Goal: Find specific page/section: Find specific page/section

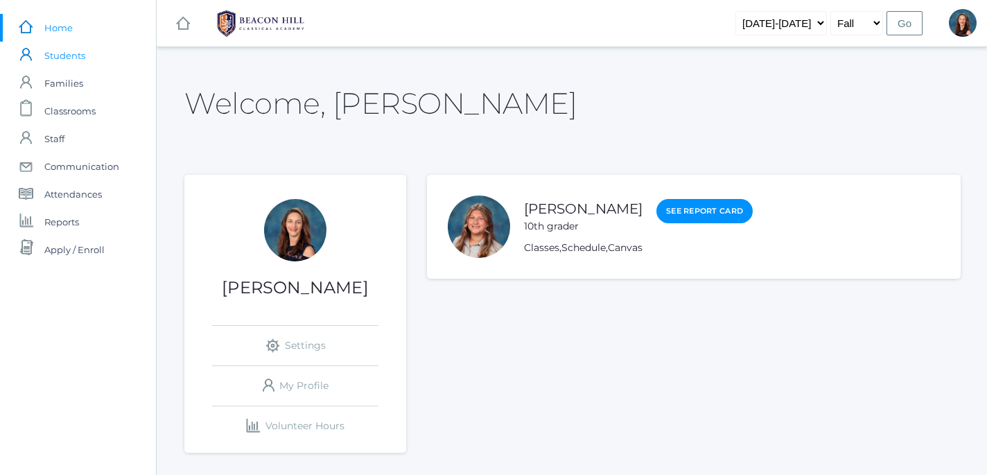
click at [69, 59] on span "Students" at bounding box center [64, 56] width 41 height 28
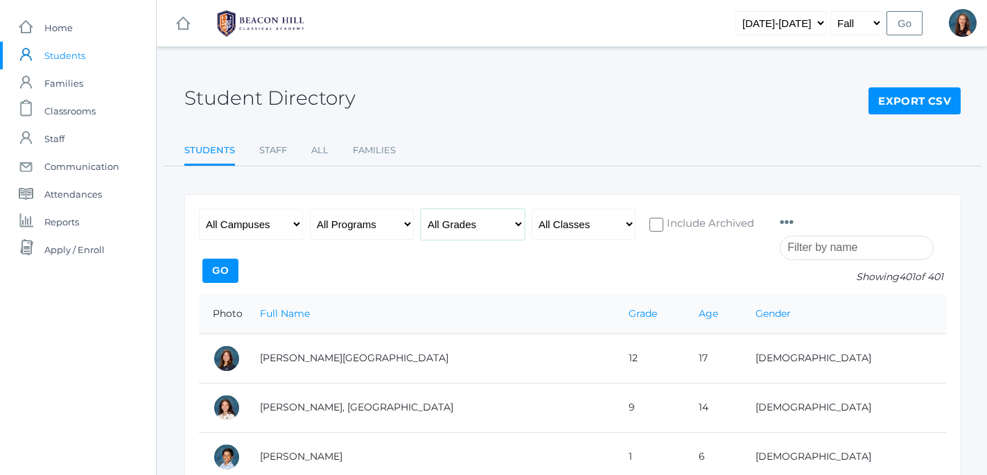
click at [421, 209] on select "All Grades Grammar - Kindergarten - 1st Grade - 2nd Grade - 3rd Grade - 4th Gra…" at bounding box center [473, 224] width 104 height 31
select select "6"
click option "- 6th Grade" at bounding box center [0, 0] width 0 height 0
click at [239, 268] on input "Go" at bounding box center [220, 271] width 36 height 24
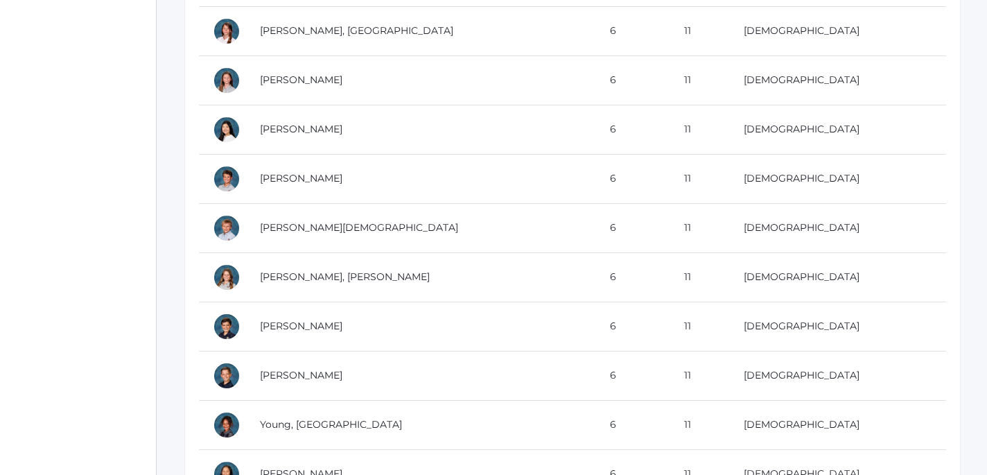
scroll to position [1696, 0]
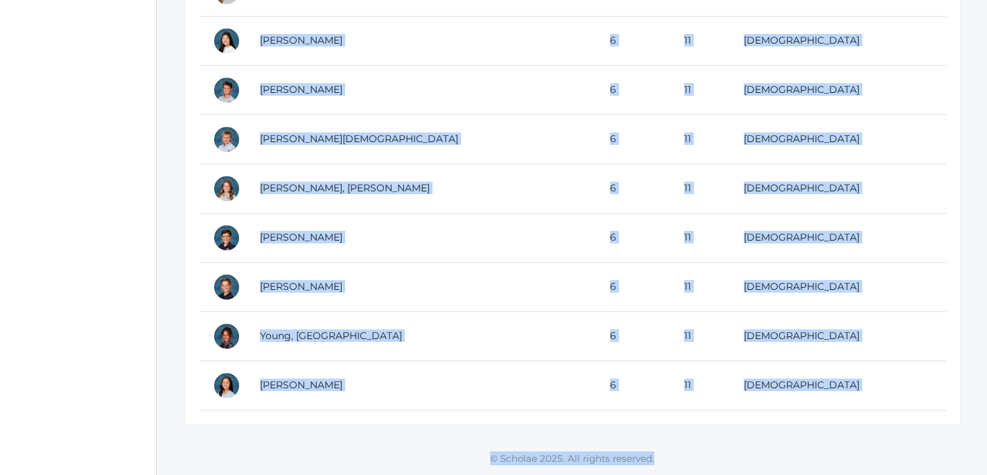
drag, startPoint x: 212, startPoint y: 317, endPoint x: 372, endPoint y: 468, distance: 220.3
copy div "Photo Full Name Grade Age Gender Baron, Cruz 6 11 Male Beaty, Nathan 6 11 Male …"
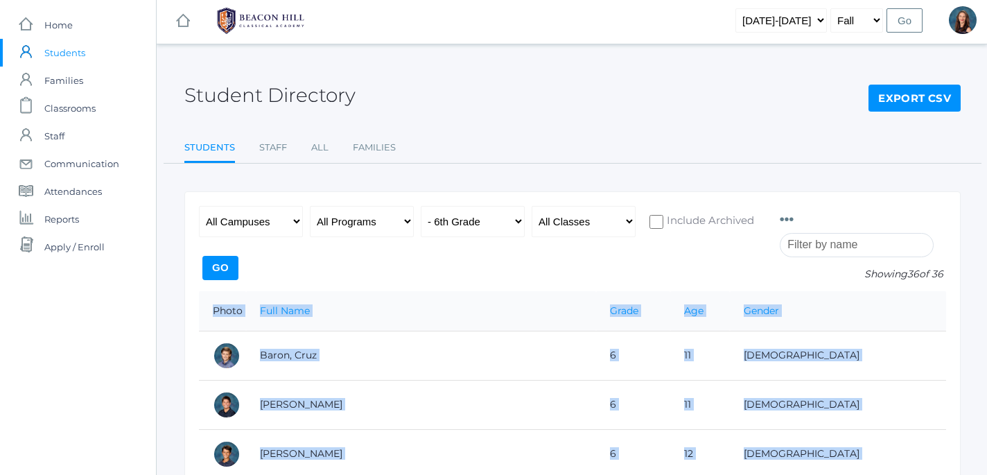
scroll to position [0, 0]
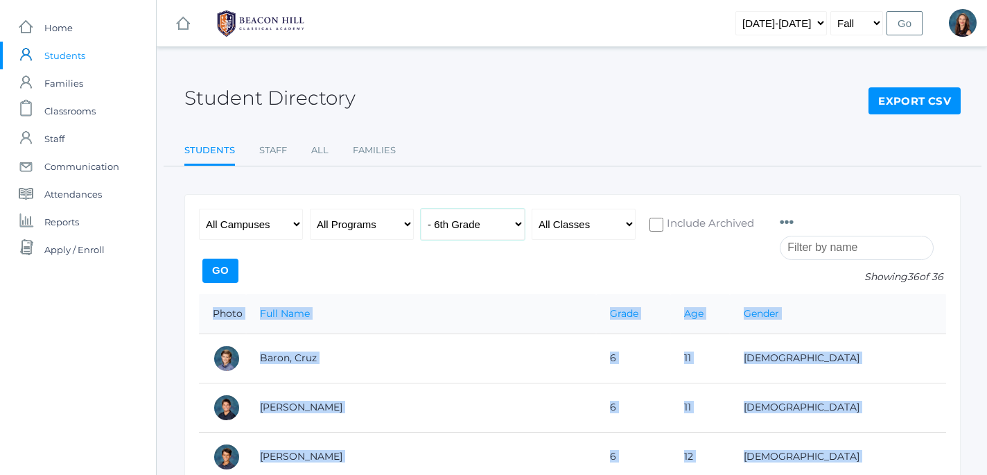
select select "7"
click option "- 7th Grade" at bounding box center [0, 0] width 0 height 0
click at [239, 268] on input "Go" at bounding box center [220, 271] width 36 height 24
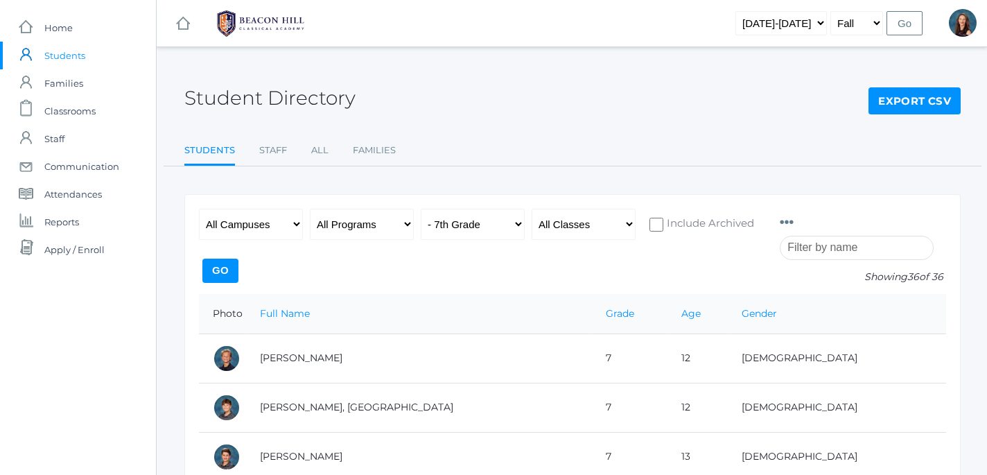
click at [239, 266] on input "Go" at bounding box center [220, 271] width 36 height 24
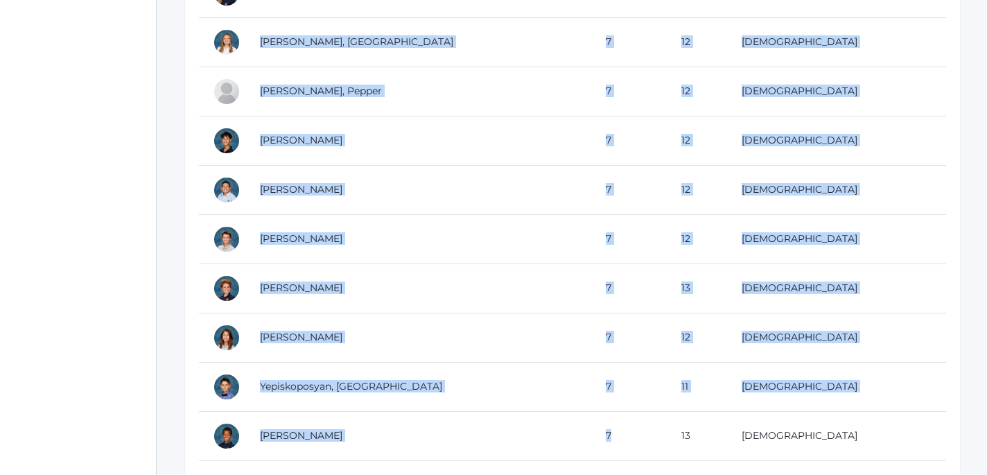
scroll to position [1696, 0]
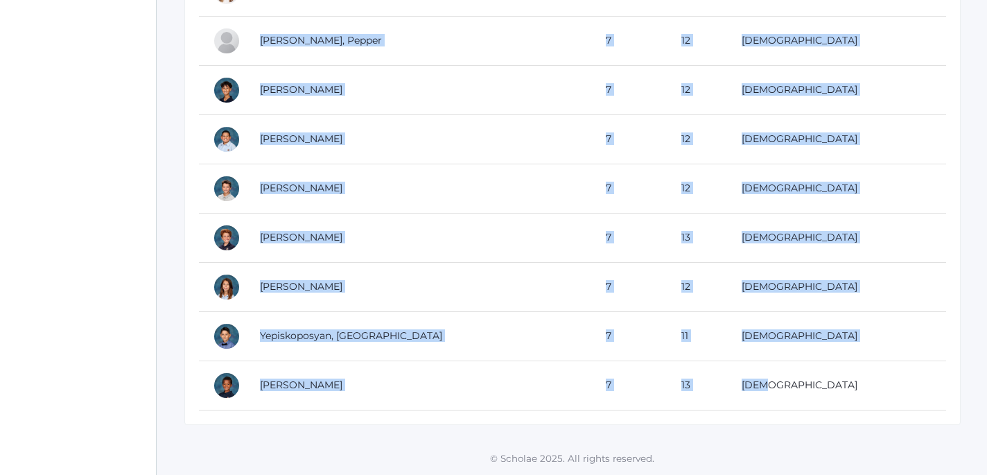
drag, startPoint x: 212, startPoint y: 313, endPoint x: 846, endPoint y: 425, distance: 643.7
copy table "Photo Full Name Grade Age Gender [PERSON_NAME] 7 12 [DEMOGRAPHIC_DATA] [PERSON_…"
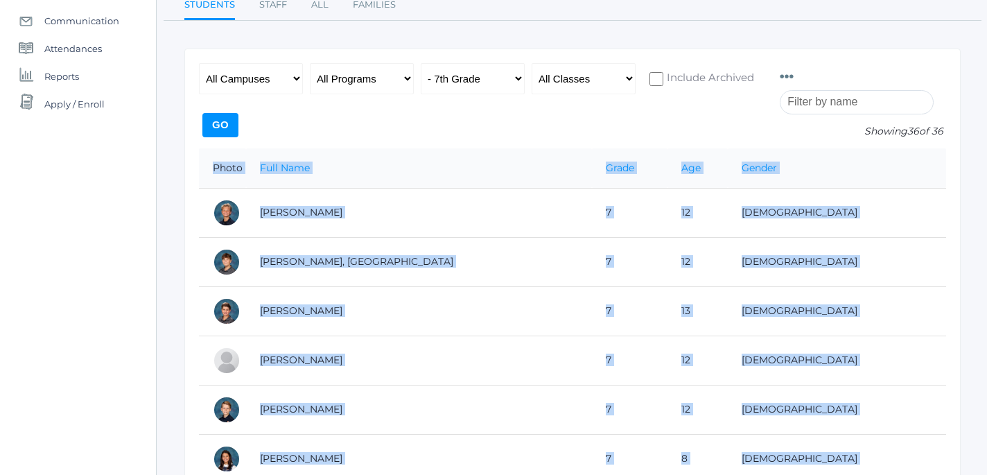
scroll to position [0, 0]
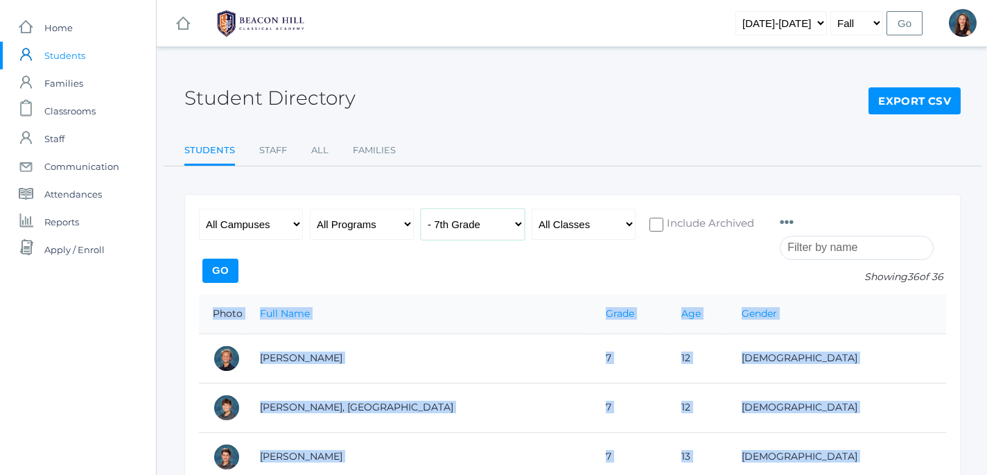
select select "8"
click option "- 8th Grade" at bounding box center [0, 0] width 0 height 0
click at [239, 267] on input "Go" at bounding box center [220, 271] width 36 height 24
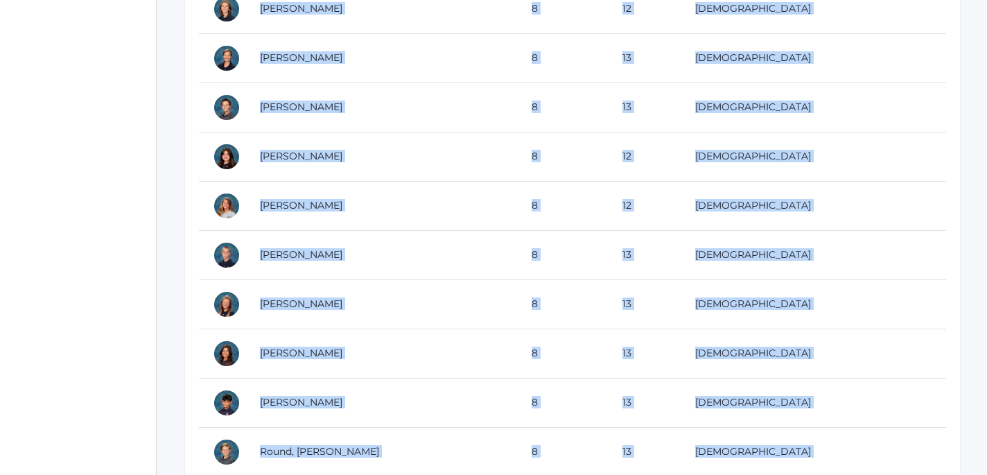
scroll to position [1056, 0]
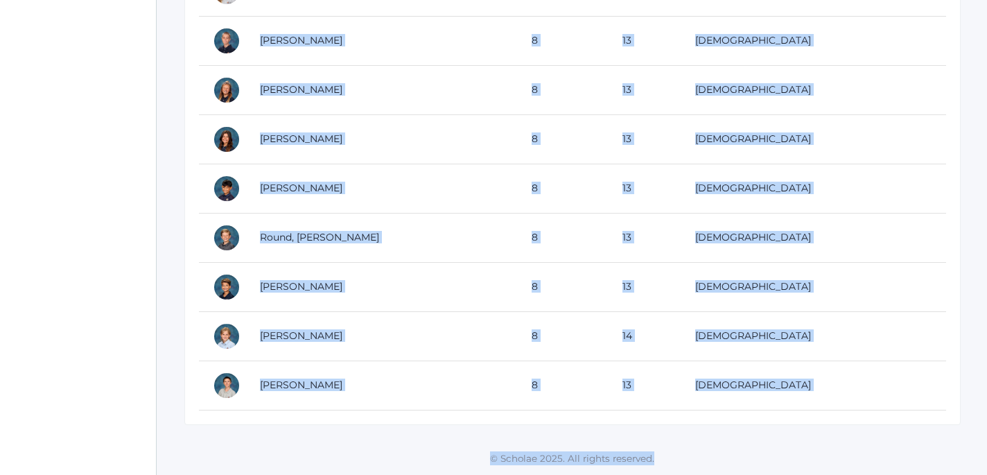
drag, startPoint x: 214, startPoint y: 313, endPoint x: 521, endPoint y: 476, distance: 347.5
copy div "Photo Full Name Grade Age Gender [PERSON_NAME] 8 13 [DEMOGRAPHIC_DATA] [PERSON_…"
